Goal: Information Seeking & Learning: Check status

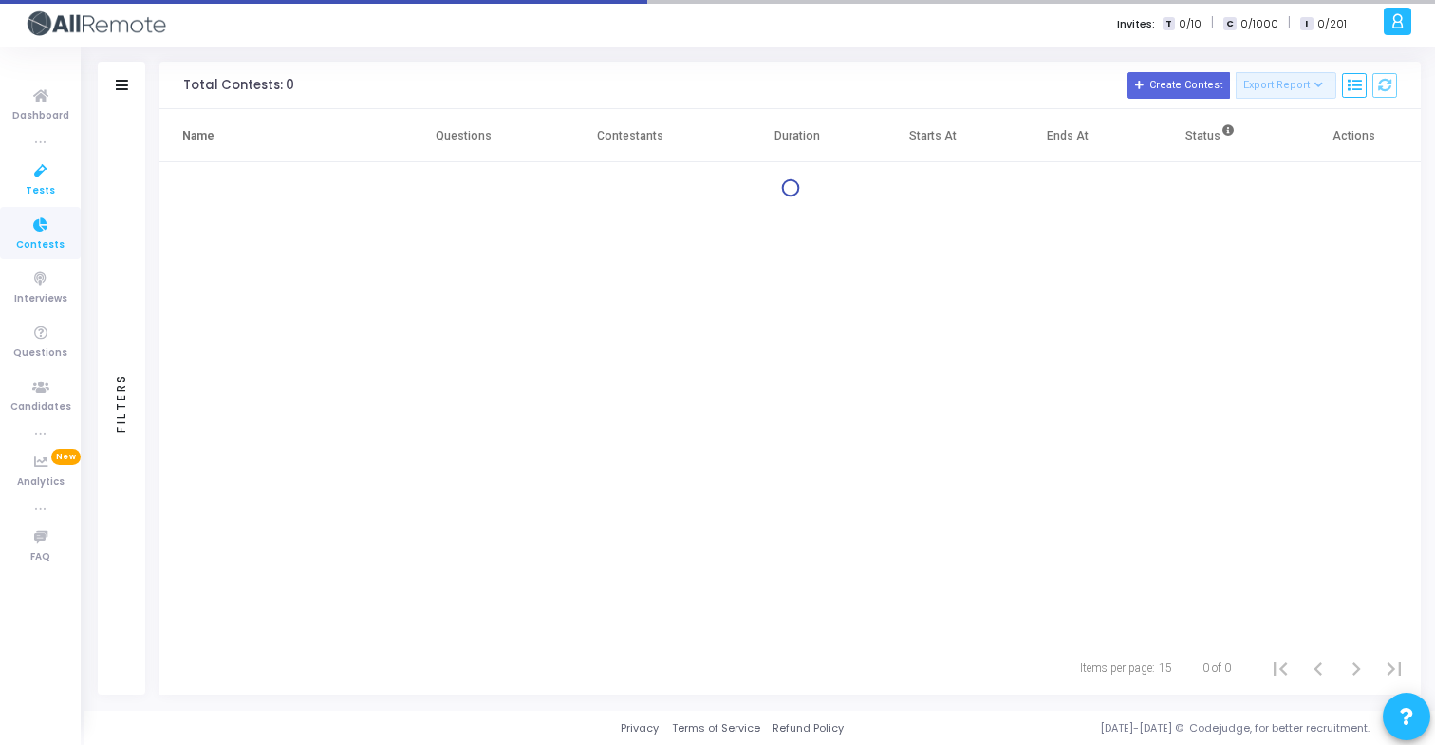
click at [58, 173] on icon at bounding box center [41, 171] width 40 height 24
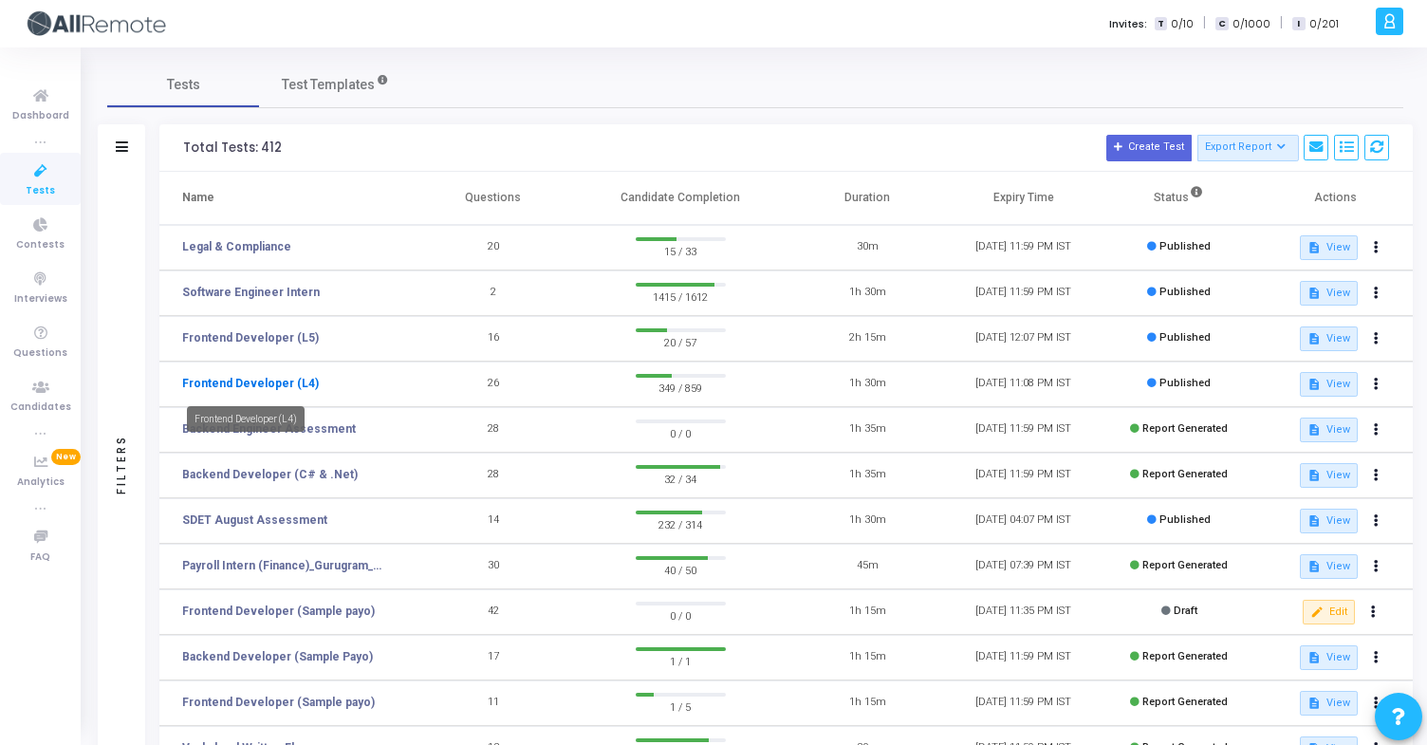
click at [297, 378] on link "Frontend Developer (L4)" at bounding box center [250, 383] width 137 height 17
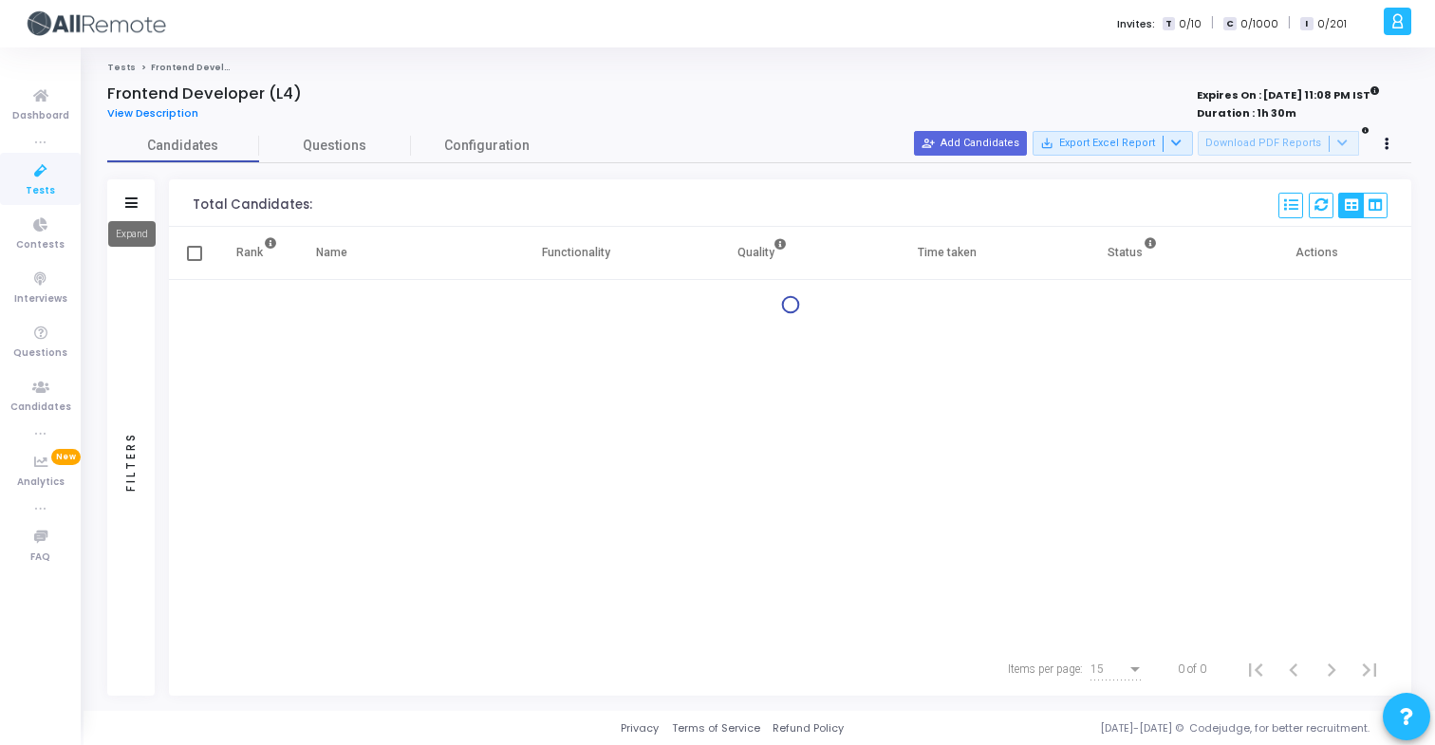
click at [133, 200] on icon at bounding box center [131, 202] width 12 height 10
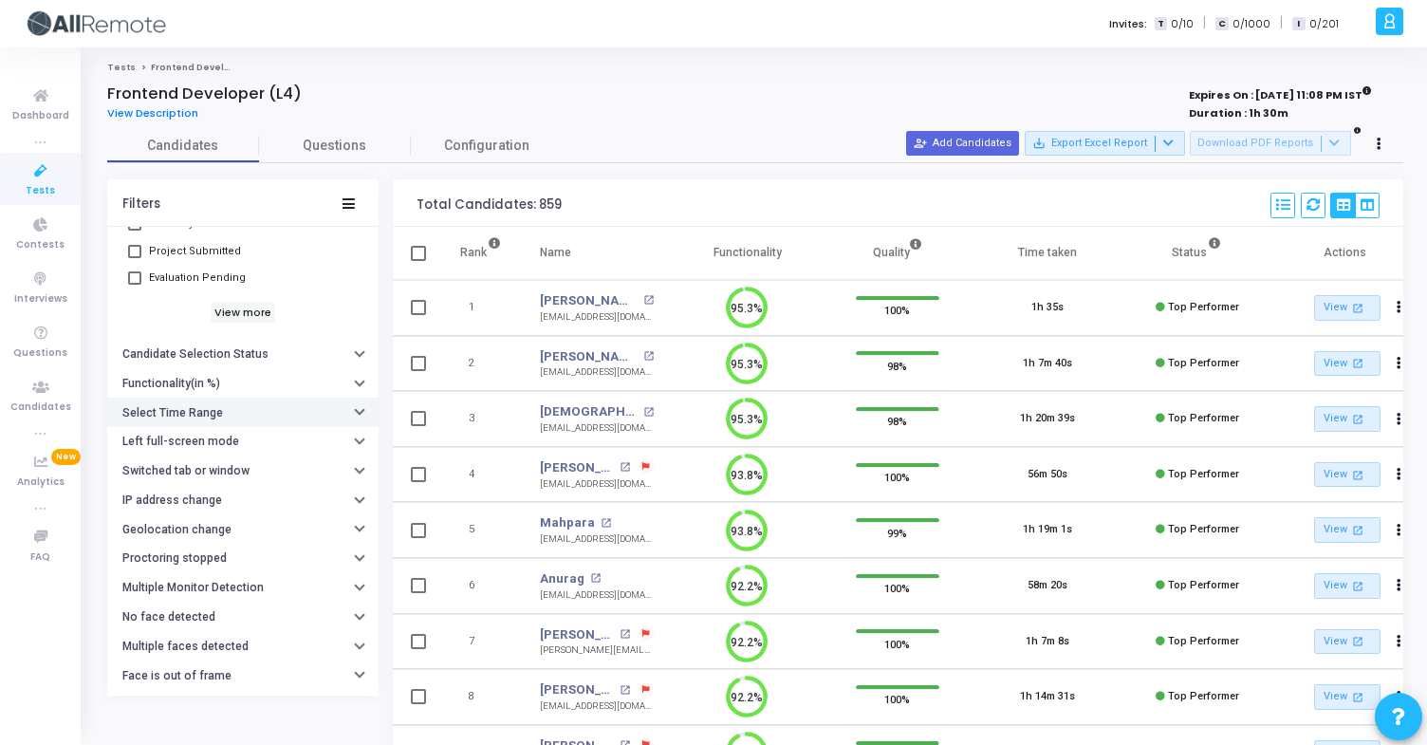
click at [214, 418] on h6 "Select Time Range" at bounding box center [172, 413] width 101 height 14
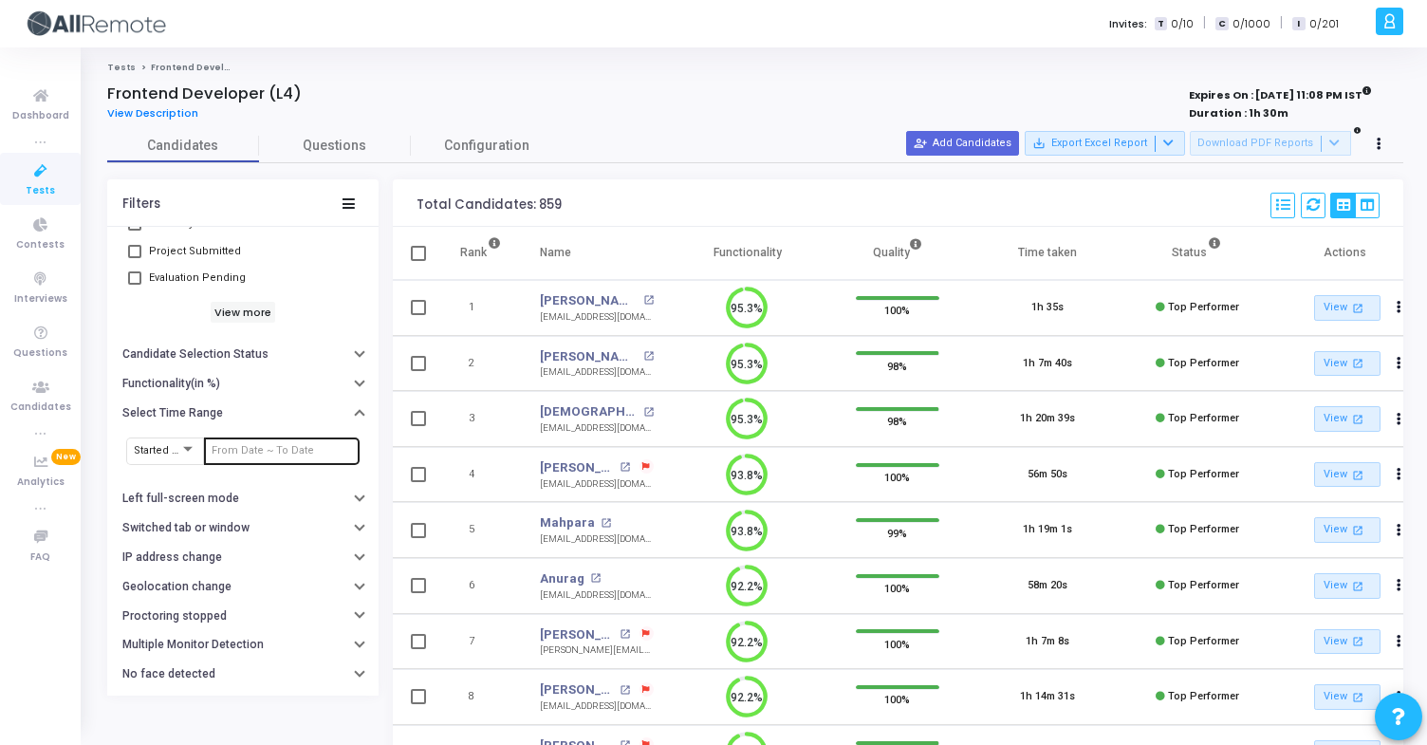
click at [243, 456] on div at bounding box center [282, 450] width 140 height 30
click at [249, 455] on input "text" at bounding box center [282, 450] width 140 height 11
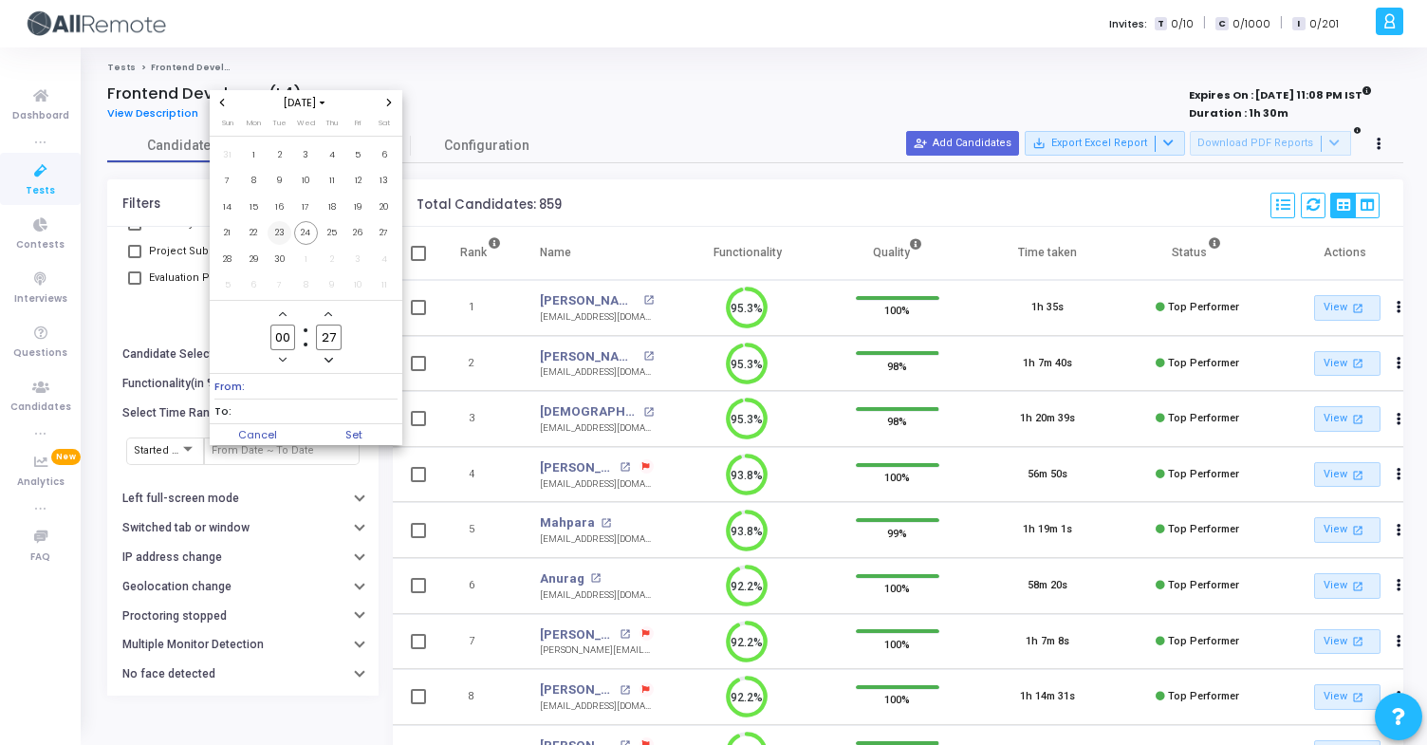
click at [286, 241] on span "23" at bounding box center [280, 233] width 24 height 24
click at [307, 241] on span "24" at bounding box center [306, 233] width 24 height 24
click at [342, 430] on span "Set" at bounding box center [354, 434] width 97 height 21
type input "9/23/2025, 12:27 AM - 9/24/2025, 12:27 AM"
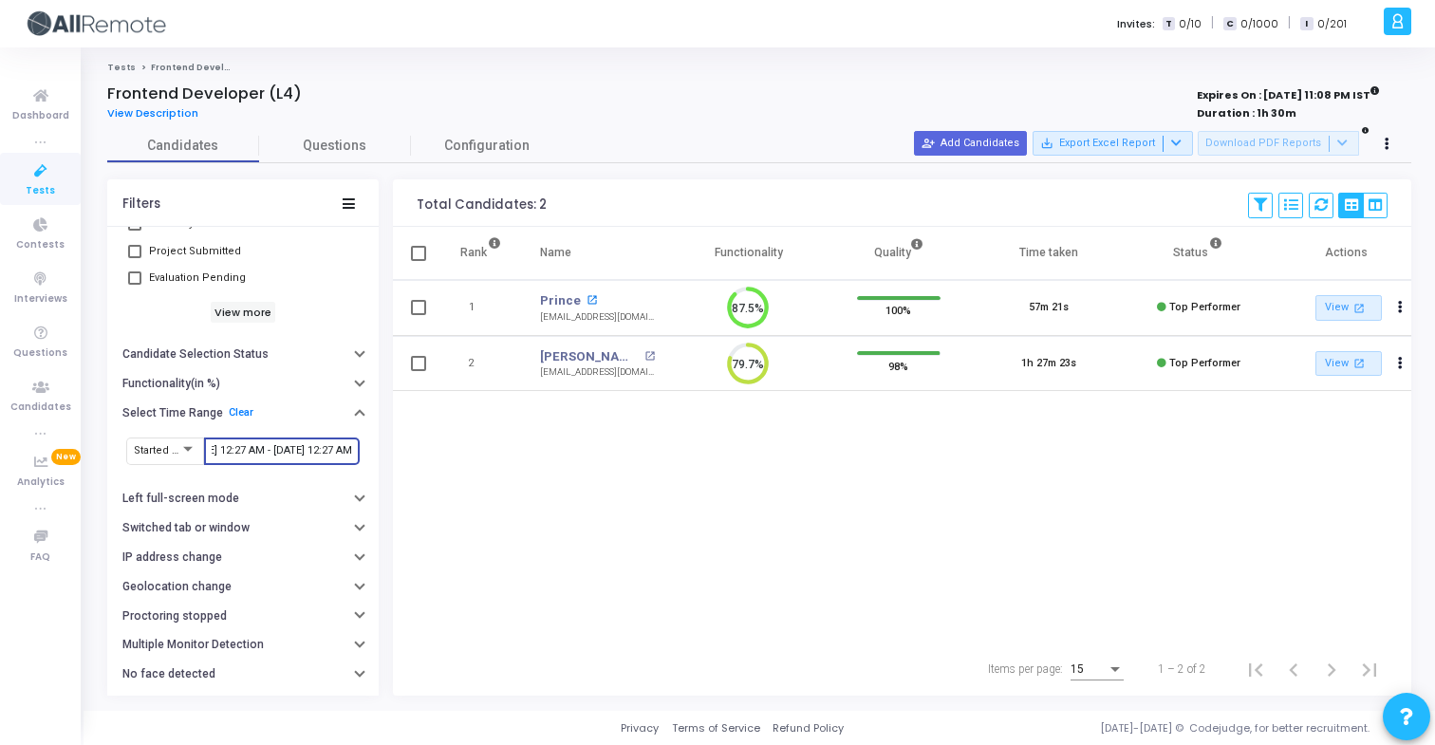
click at [586, 297] on mat-icon "open_in_new" at bounding box center [591, 300] width 10 height 10
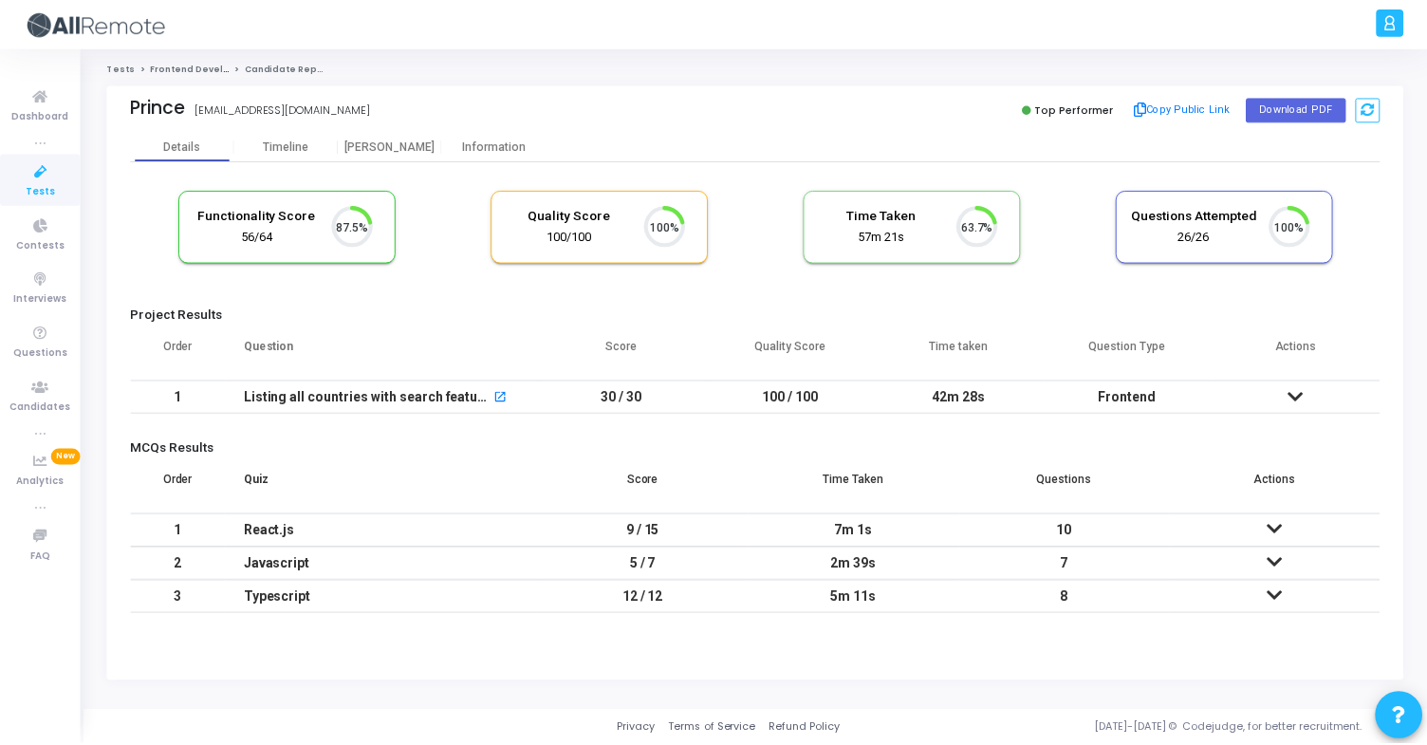
scroll to position [40, 48]
click at [487, 145] on div "Information" at bounding box center [496, 146] width 104 height 14
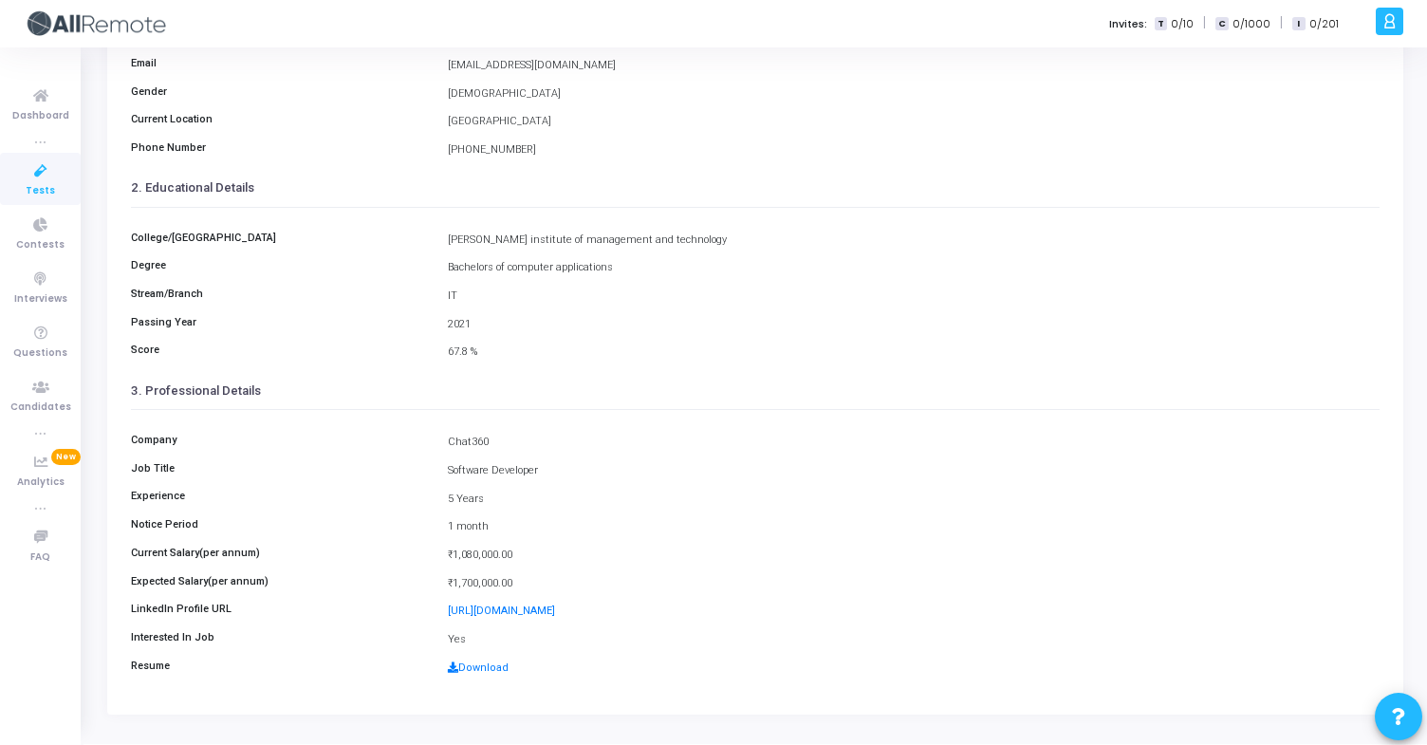
scroll to position [217, 0]
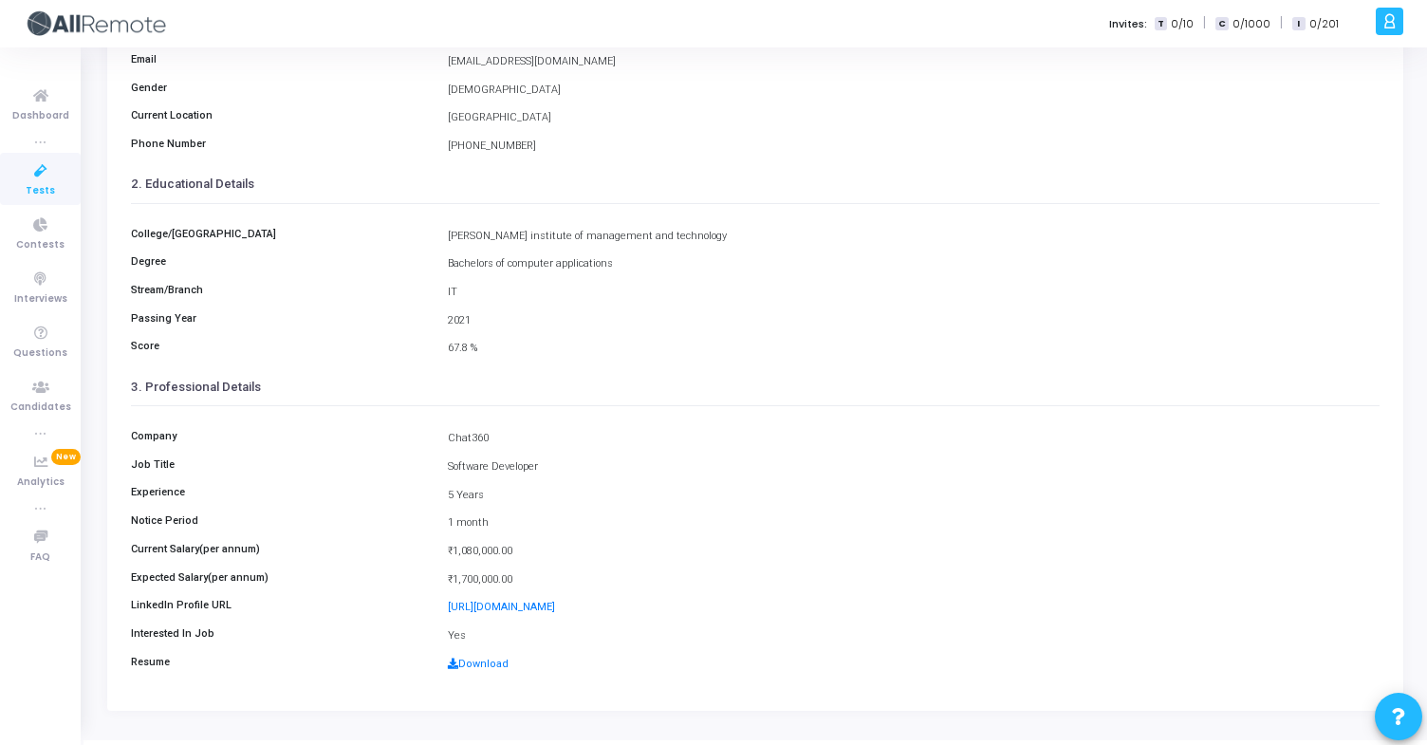
drag, startPoint x: 444, startPoint y: 437, endPoint x: 504, endPoint y: 441, distance: 59.9
click at [504, 441] on div "Chat360" at bounding box center [913, 439] width 951 height 16
copy div "Chat360"
